Goal: Task Accomplishment & Management: Manage account settings

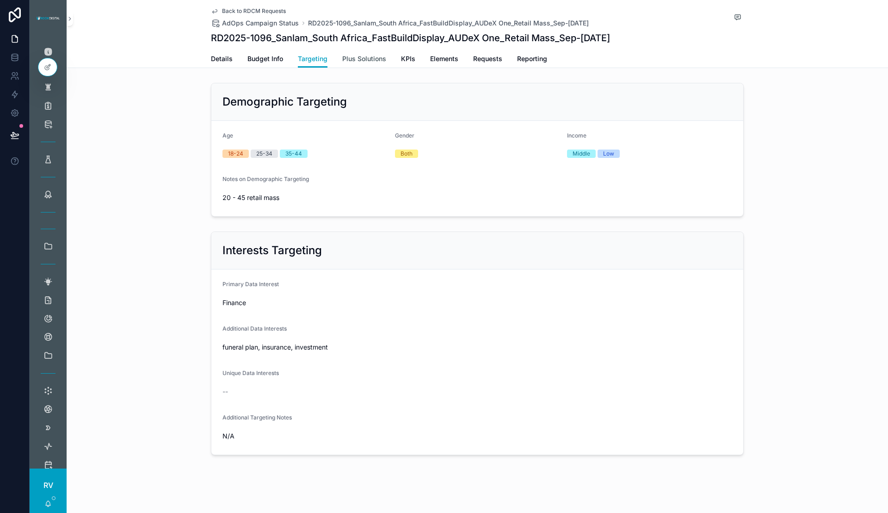
click at [354, 59] on span "Plus Solutions" at bounding box center [364, 58] width 44 height 9
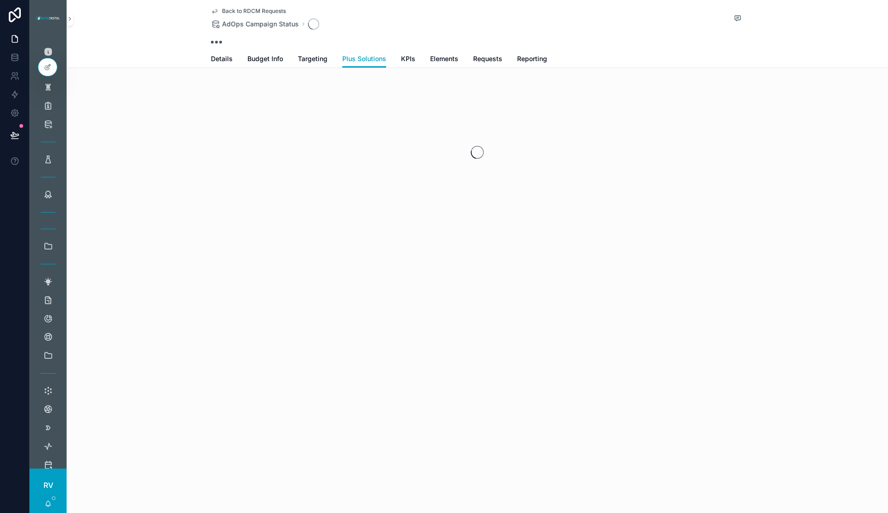
click at [251, 11] on span "Back to RDCM Requests" at bounding box center [254, 10] width 64 height 7
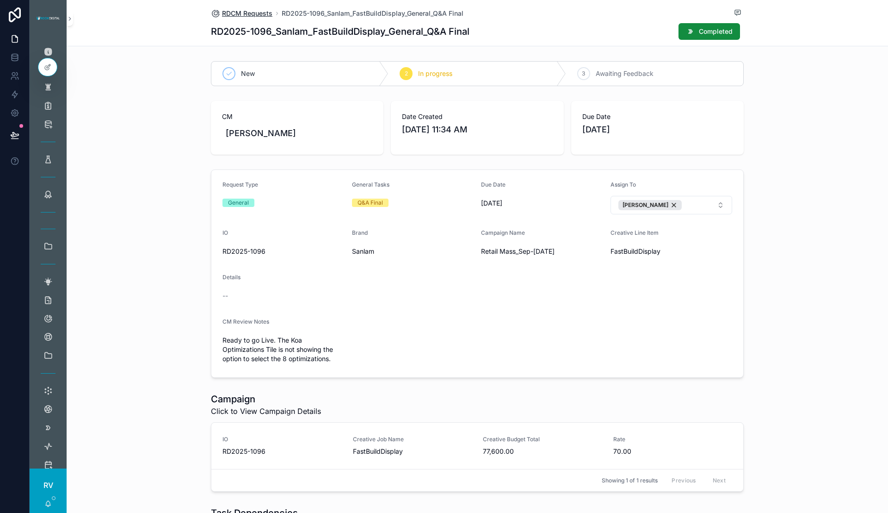
click at [249, 13] on span "RDCM Requests" at bounding box center [247, 13] width 50 height 9
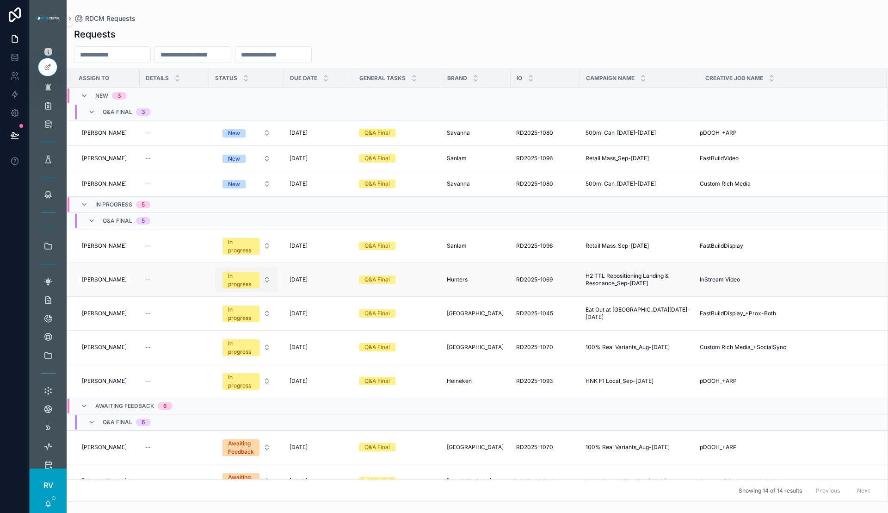
click at [239, 275] on div "In progress" at bounding box center [241, 280] width 26 height 17
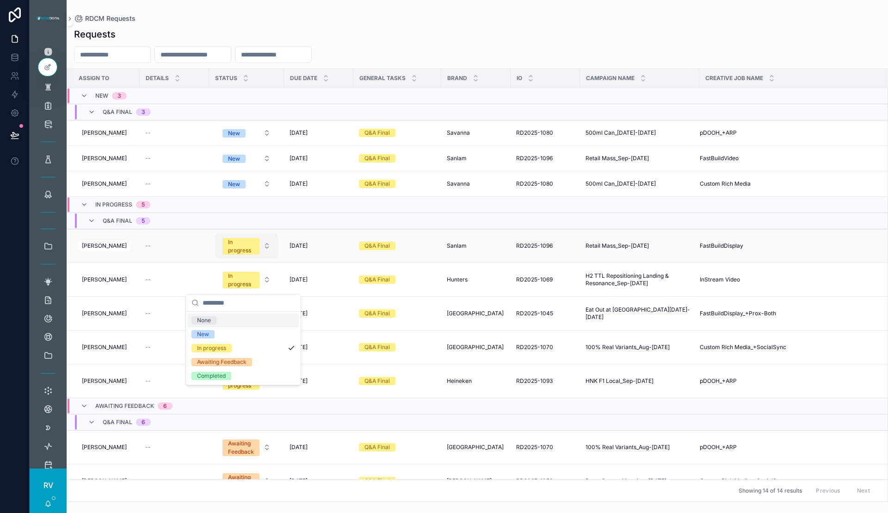
click at [252, 254] on span "In progress" at bounding box center [241, 246] width 37 height 17
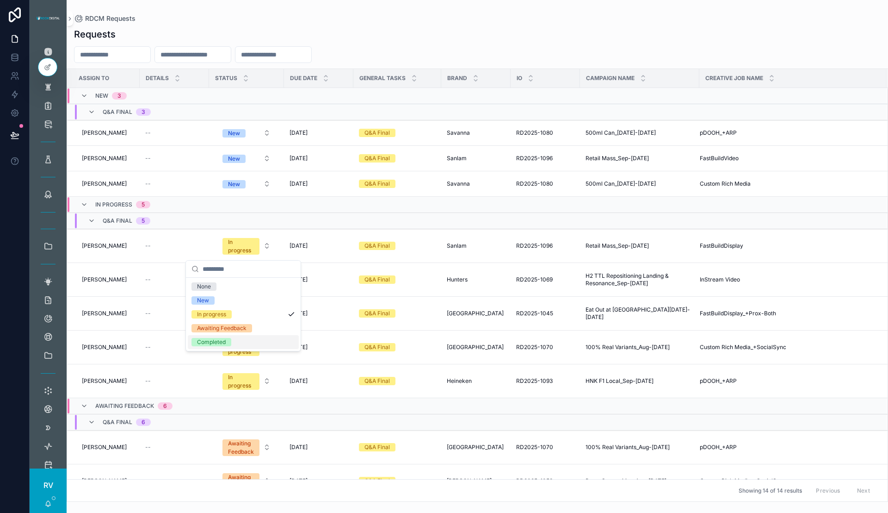
click at [222, 341] on div "Completed" at bounding box center [211, 342] width 29 height 8
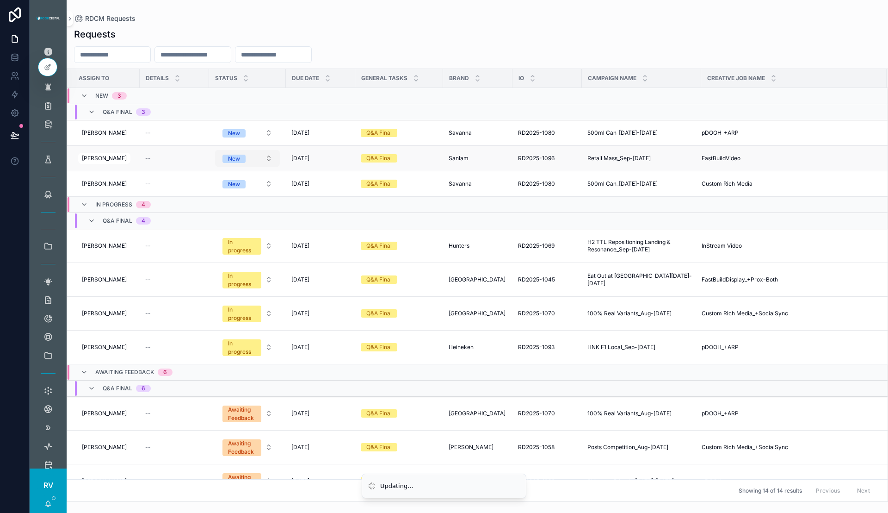
click at [259, 157] on button "New" at bounding box center [247, 158] width 65 height 17
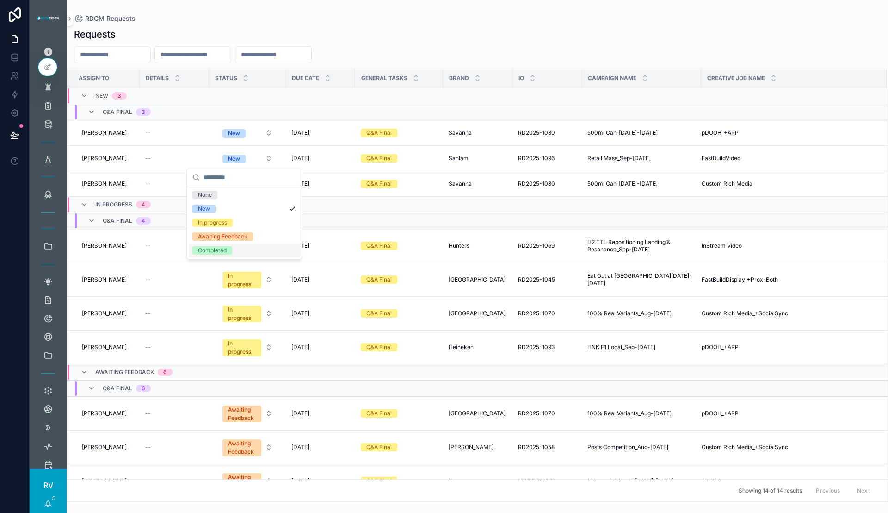
click at [242, 248] on div "Completed" at bounding box center [244, 250] width 111 height 14
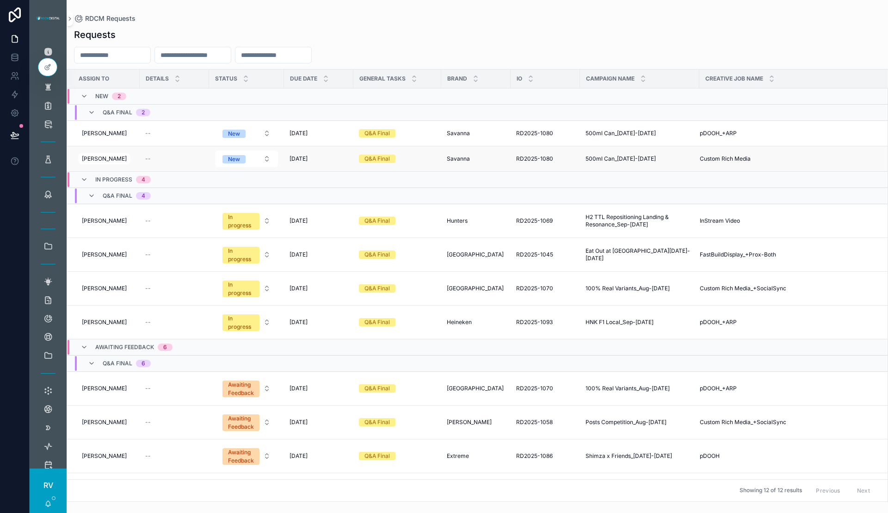
click at [632, 157] on span "500ml Can_[DATE]-[DATE]" at bounding box center [621, 158] width 70 height 7
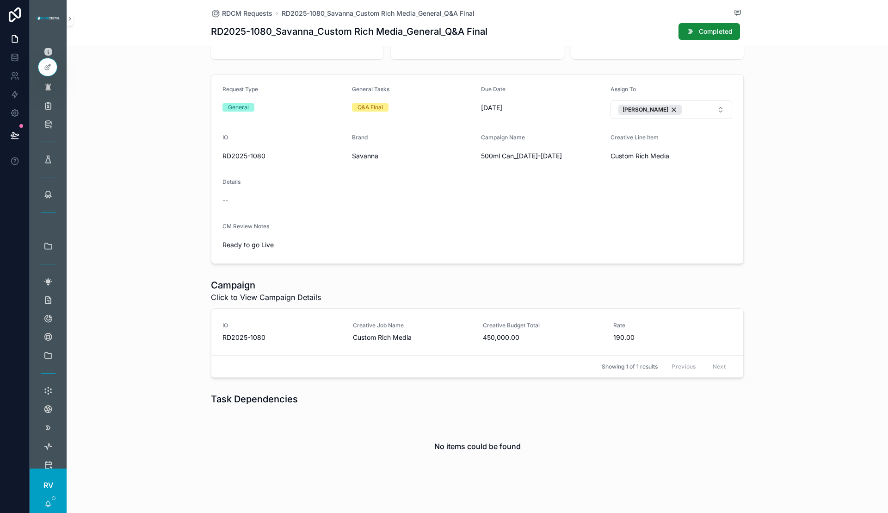
scroll to position [118, 0]
click at [365, 320] on span "Creative Job Name" at bounding box center [412, 323] width 119 height 7
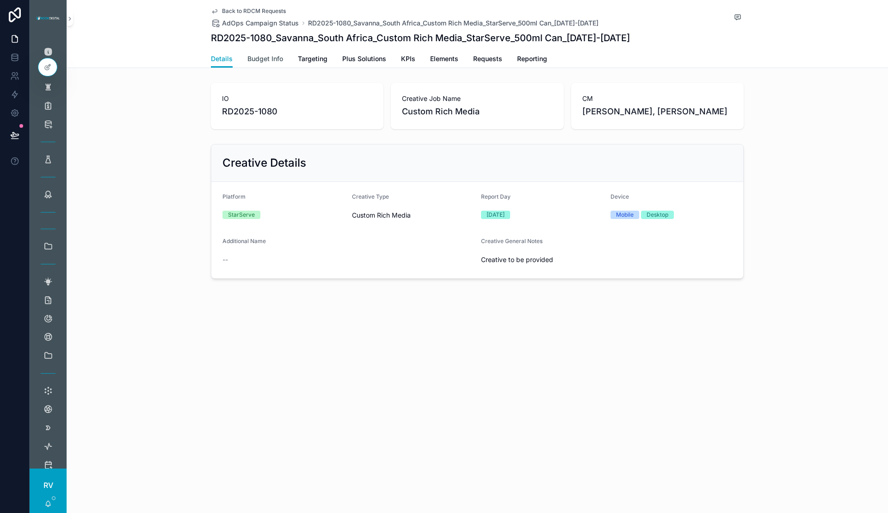
click at [266, 62] on span "Budget Info" at bounding box center [266, 58] width 36 height 9
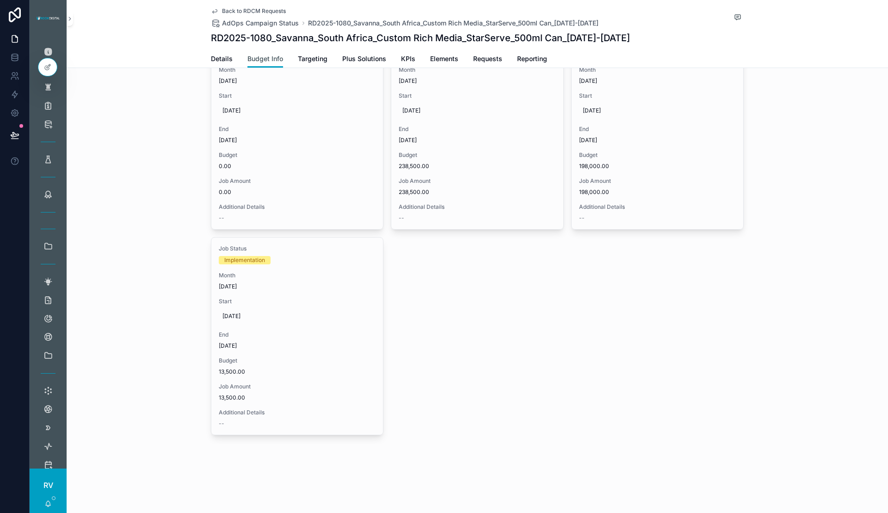
scroll to position [164, 0]
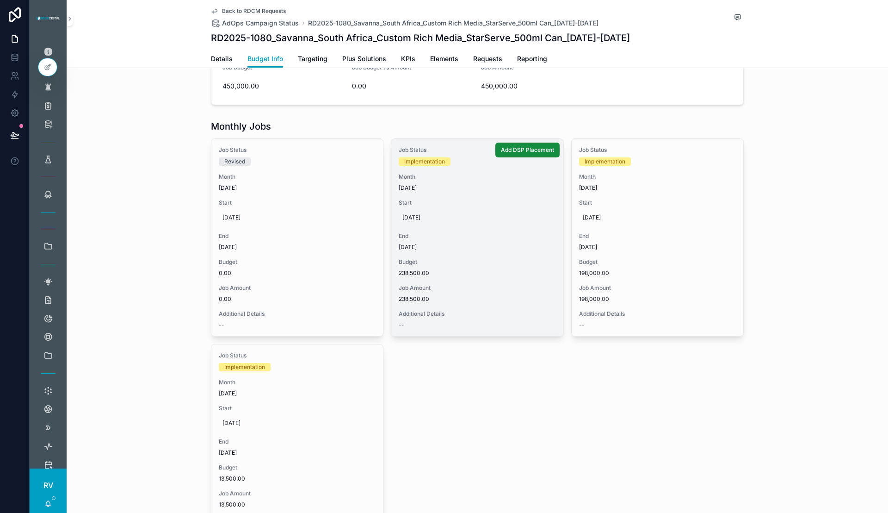
click at [420, 227] on div "Job Status Implementation Month [DATE] Start [DATE] End [DATE] Budget 238,500.0…" at bounding box center [477, 237] width 172 height 197
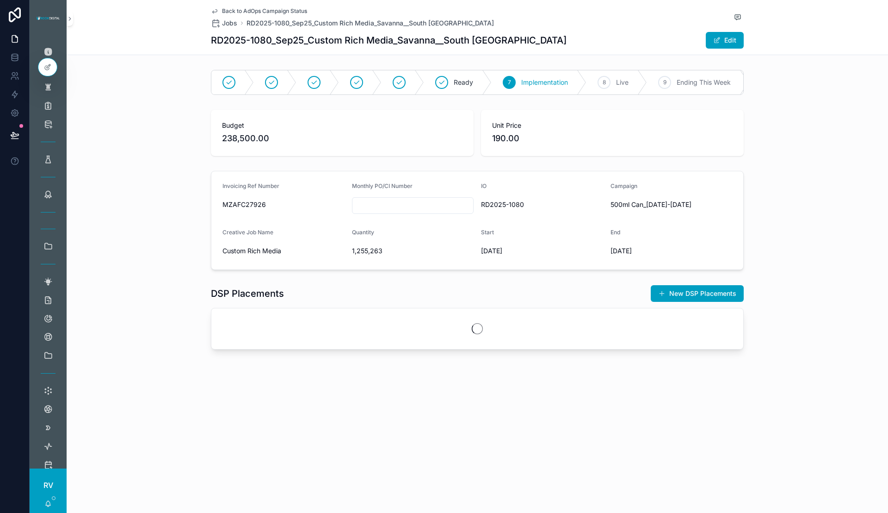
click at [240, 8] on span "Back to AdOps Campaign Status" at bounding box center [264, 10] width 85 height 7
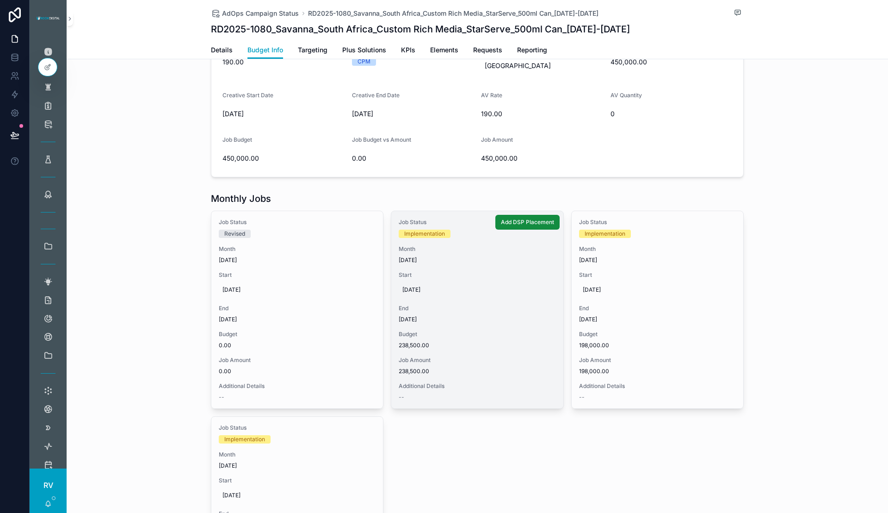
scroll to position [90, 0]
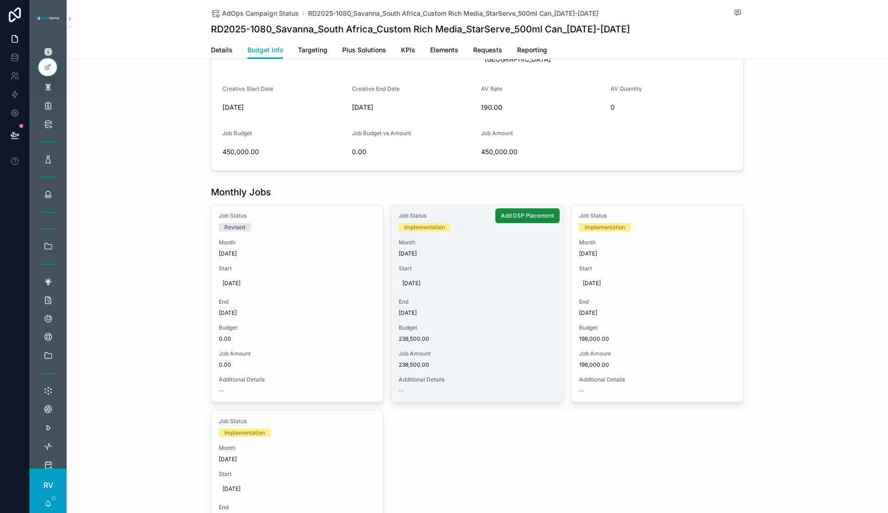
click at [411, 279] on span "[DATE]" at bounding box center [476, 282] width 149 height 7
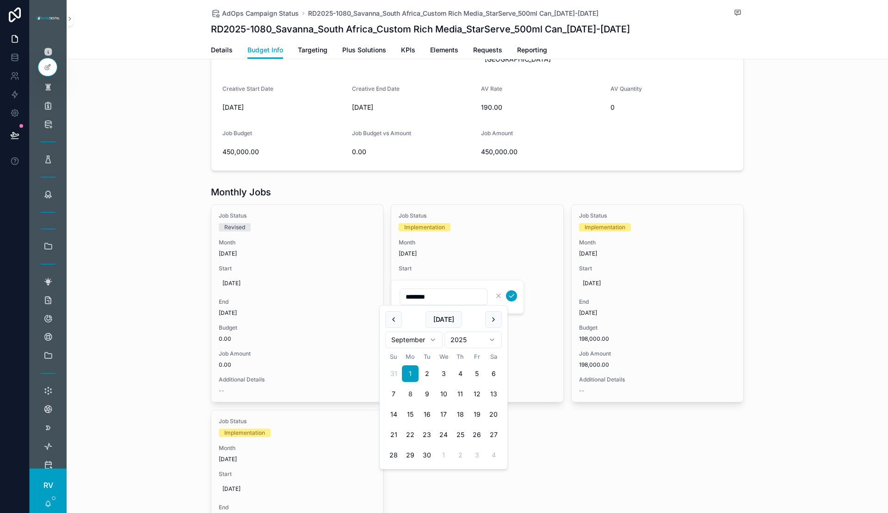
click at [413, 394] on button "8" at bounding box center [410, 393] width 17 height 17
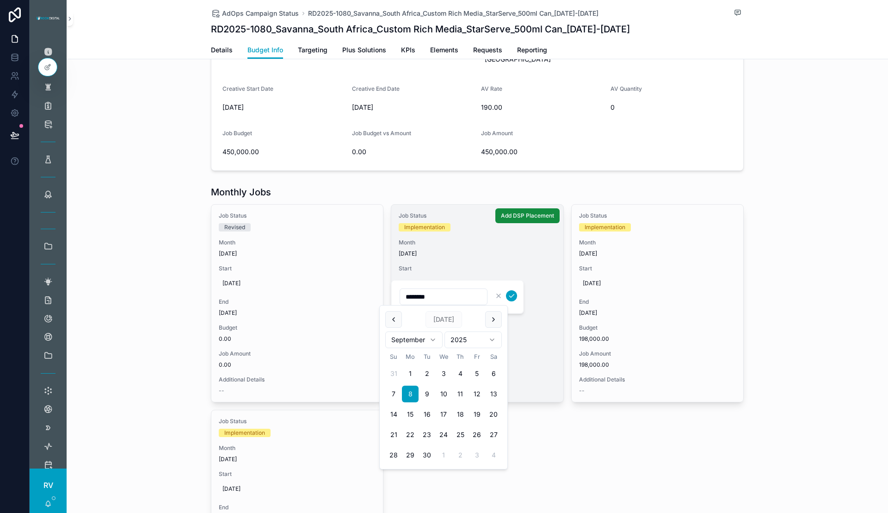
type input "********"
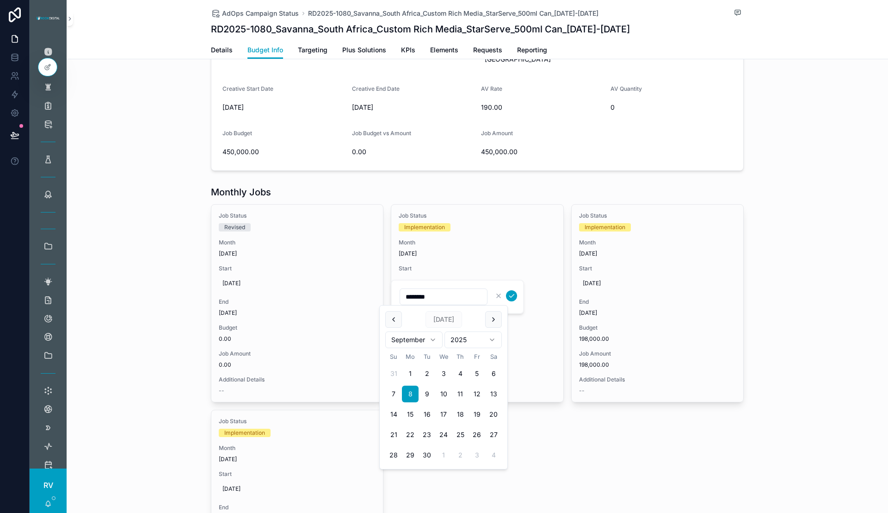
click at [513, 297] on icon "scrollable content" at bounding box center [511, 295] width 7 height 7
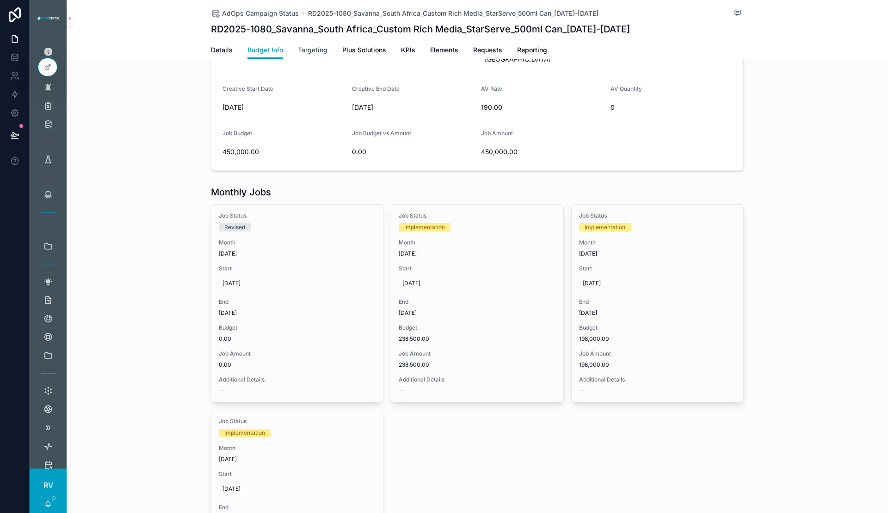
click at [310, 48] on span "Targeting" at bounding box center [313, 49] width 30 height 9
